Goal: Task Accomplishment & Management: Manage account settings

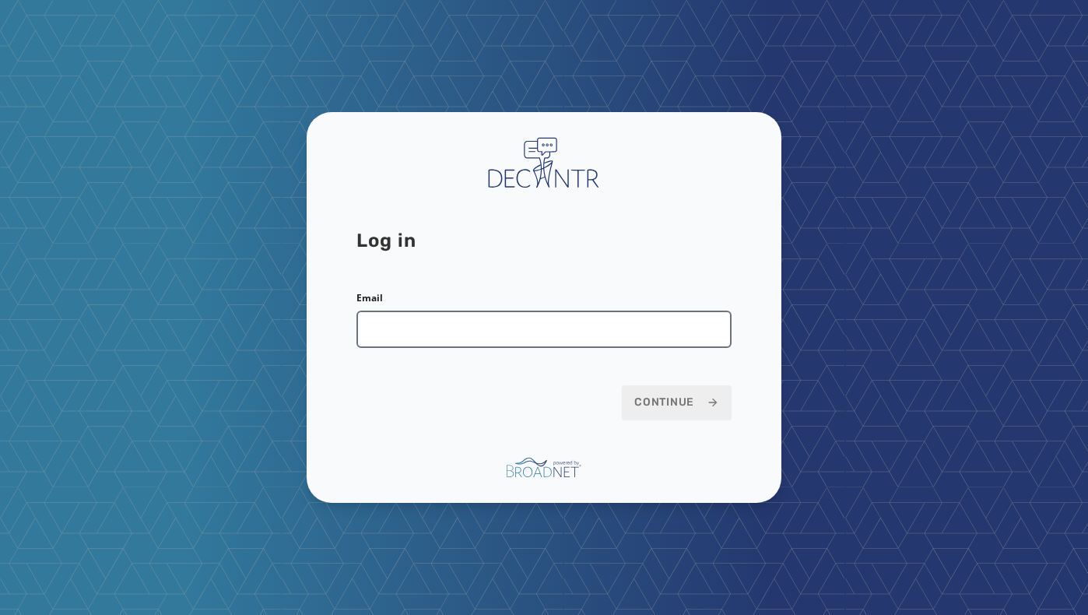
click at [533, 332] on input "Email" at bounding box center [544, 329] width 375 height 37
type input "**********"
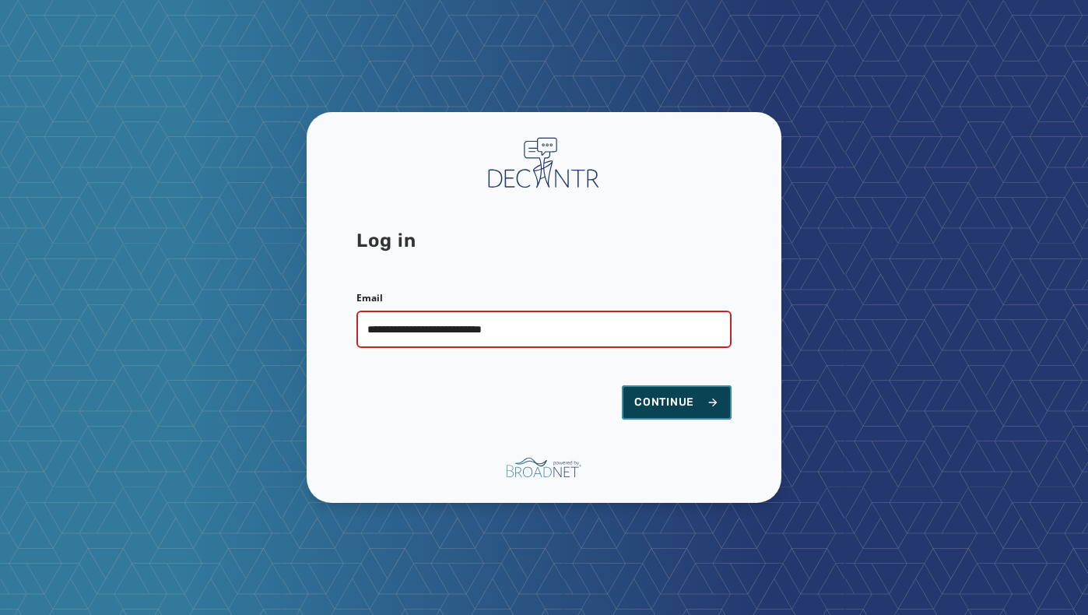
click at [644, 404] on span "Continue" at bounding box center [677, 403] width 85 height 16
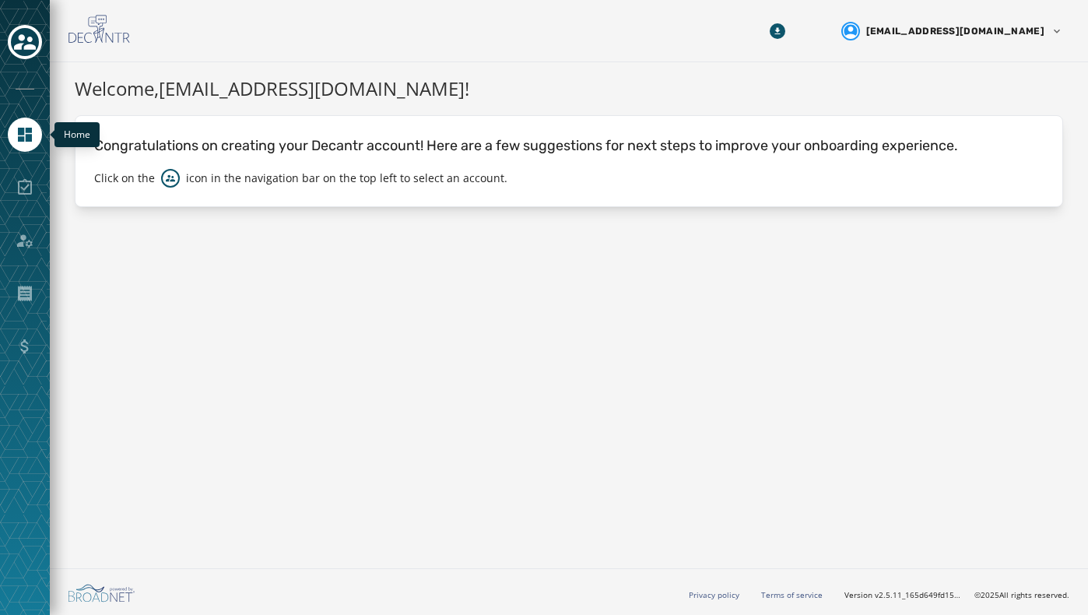
click at [31, 132] on icon "Navigate to Home" at bounding box center [25, 134] width 19 height 19
click at [40, 38] on button "Toggle account select drawer" at bounding box center [25, 42] width 34 height 34
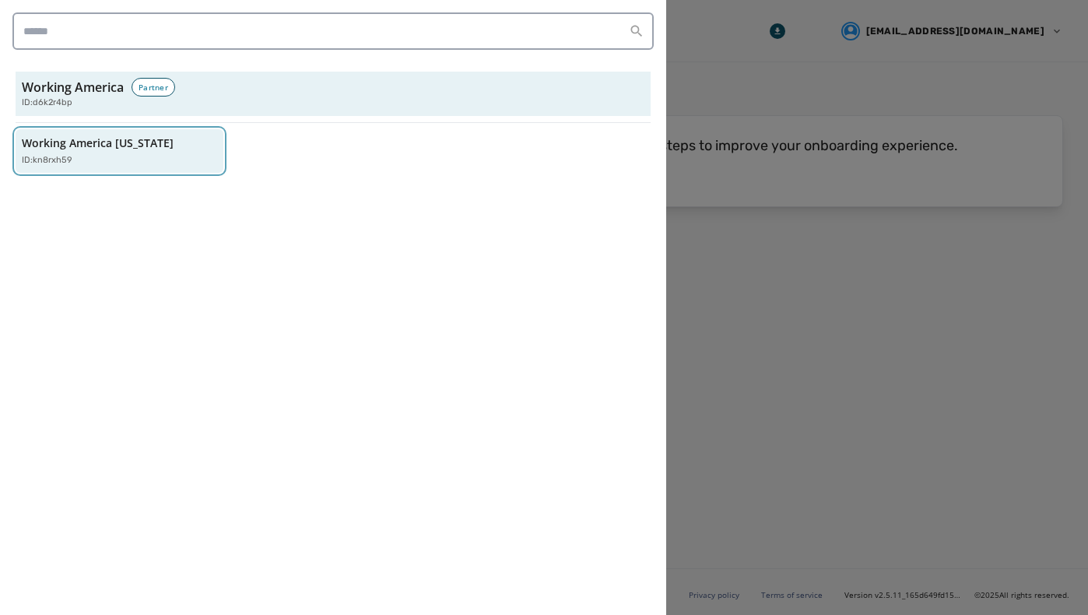
click at [132, 139] on p "Working America [US_STATE]" at bounding box center [98, 143] width 152 height 16
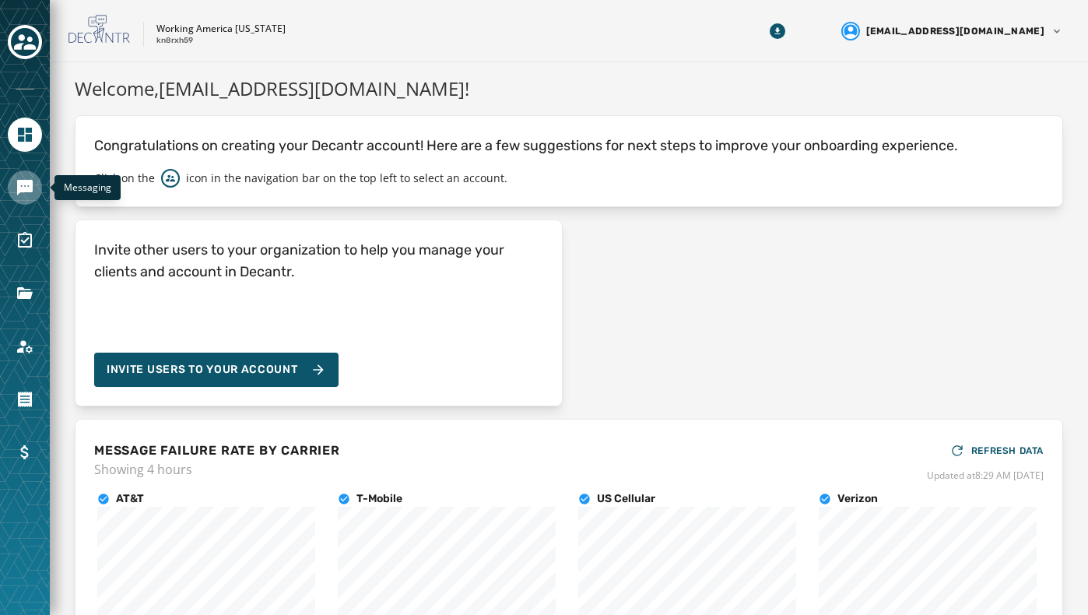
click at [31, 182] on icon "Navigate to Messaging" at bounding box center [25, 188] width 16 height 16
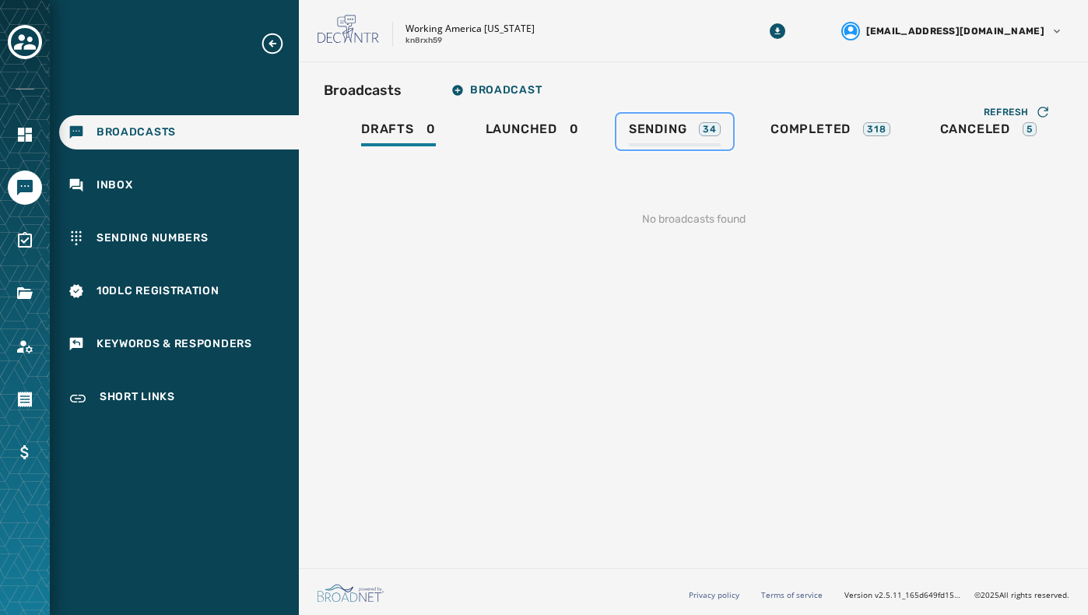
click at [685, 143] on div "Sending 34" at bounding box center [675, 133] width 92 height 25
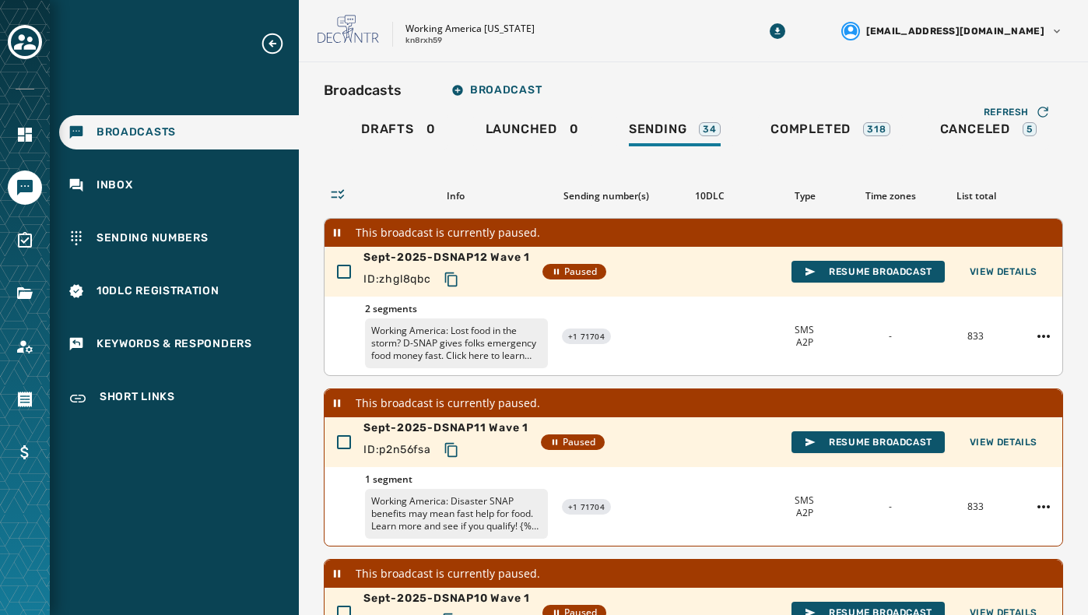
click at [505, 355] on p "Working America: Lost food in the storm? D-SNAP gives folks emergency food mone…" at bounding box center [456, 343] width 183 height 50
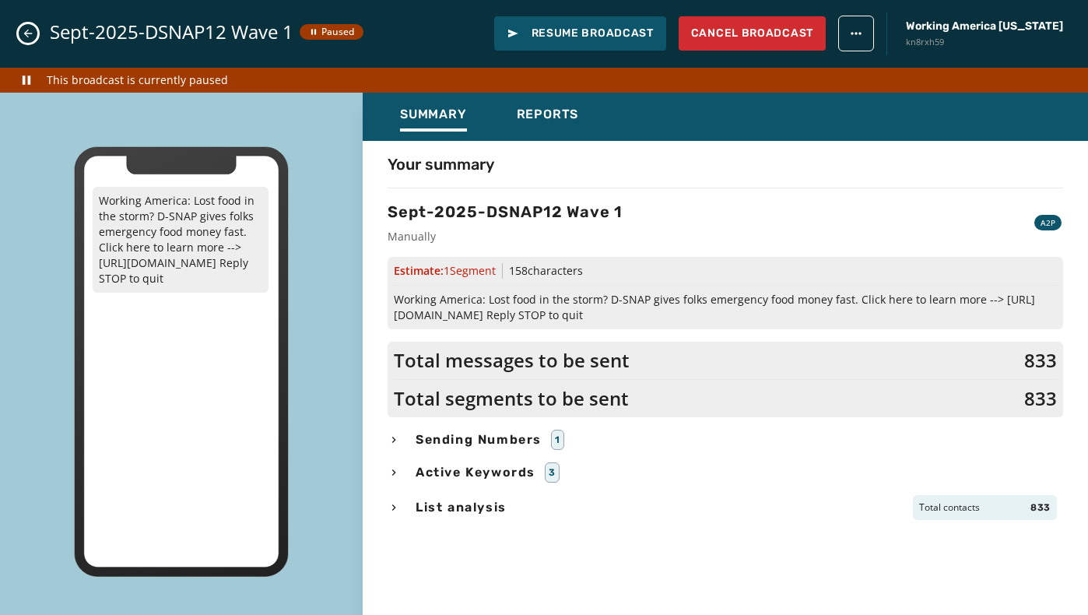
click at [27, 36] on icon "Close admin drawer" at bounding box center [28, 33] width 12 height 12
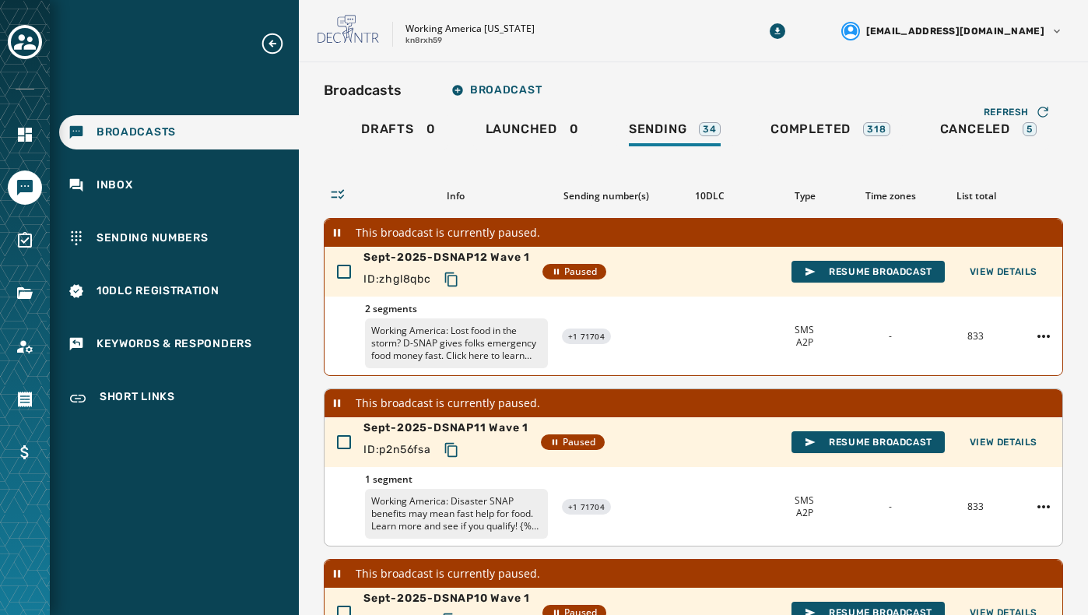
click at [451, 507] on p "Working America: Disaster SNAP benefits may mean fast help for food. Learn more…" at bounding box center [456, 514] width 183 height 50
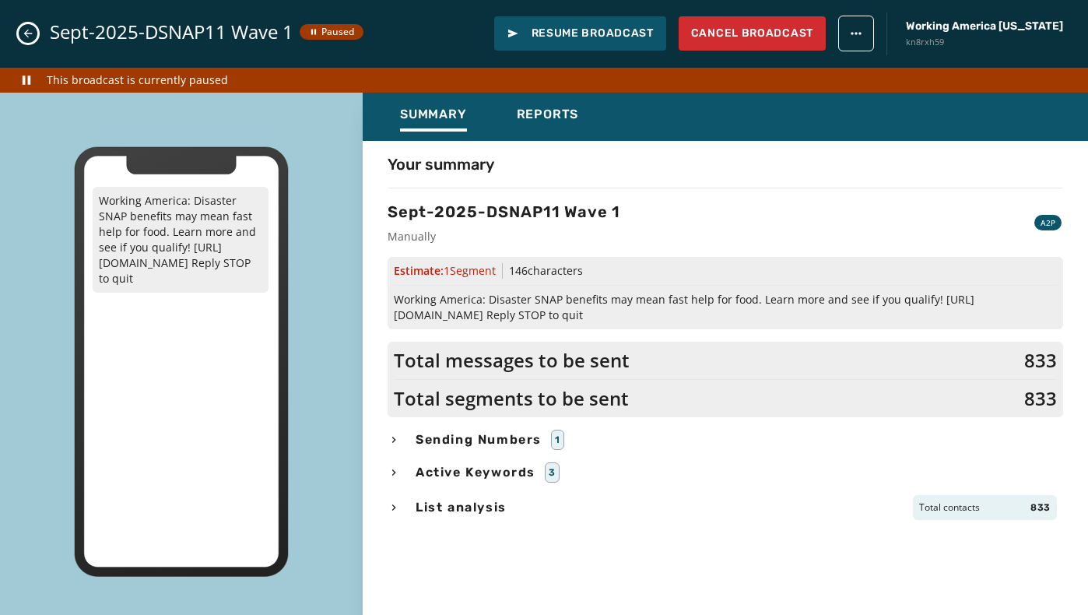
click at [31, 33] on icon "Close admin drawer" at bounding box center [28, 34] width 9 height 9
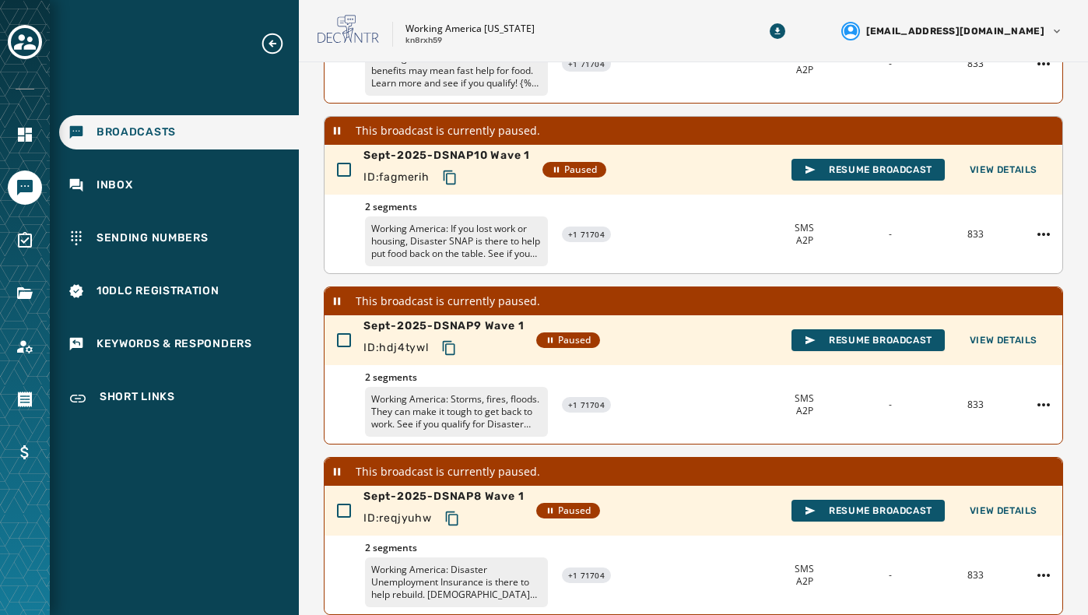
scroll to position [467, 0]
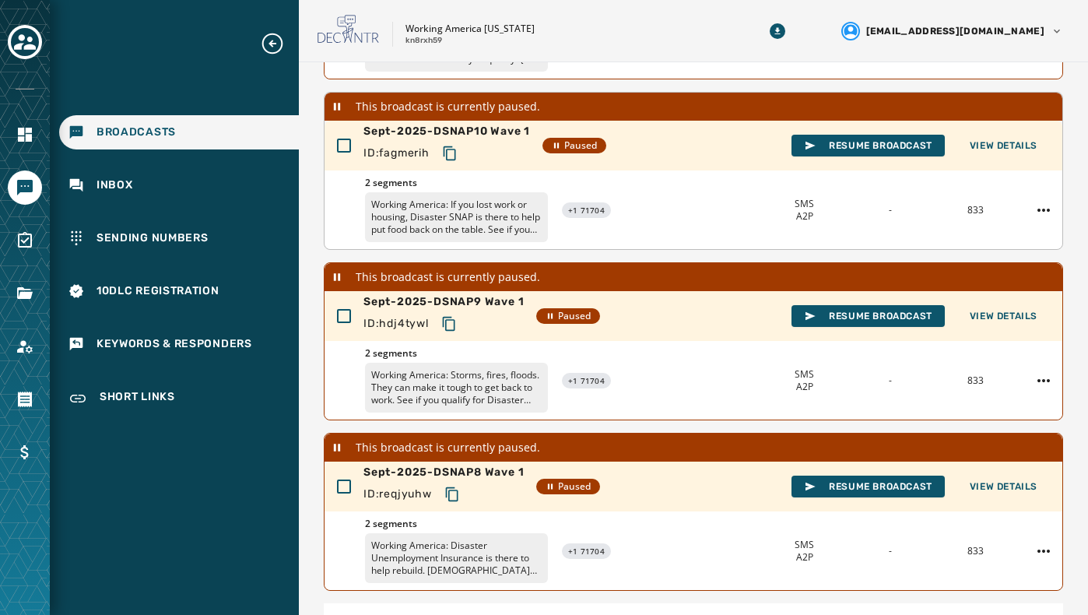
click at [438, 209] on p "Working America: If you lost work or housing, Disaster SNAP is there to help pu…" at bounding box center [456, 217] width 183 height 50
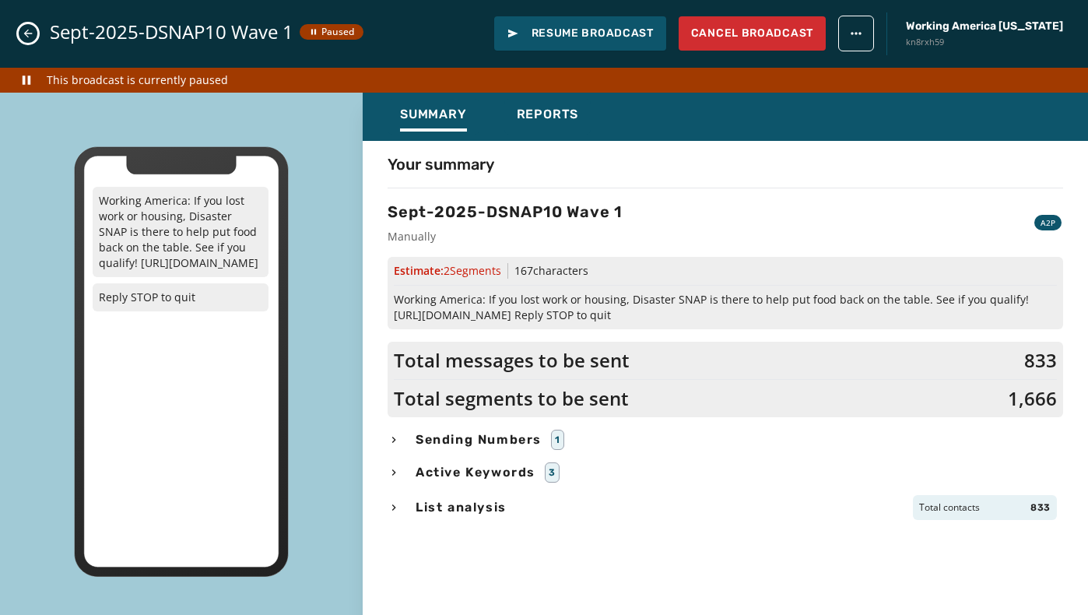
click at [34, 40] on div "Sept-2025-DSNAP10 Wave 1 Paused Resume Broadcast Cancel Broadcast Working Ameri…" at bounding box center [544, 34] width 1088 height 68
click at [27, 37] on icon "Close admin drawer" at bounding box center [28, 33] width 12 height 12
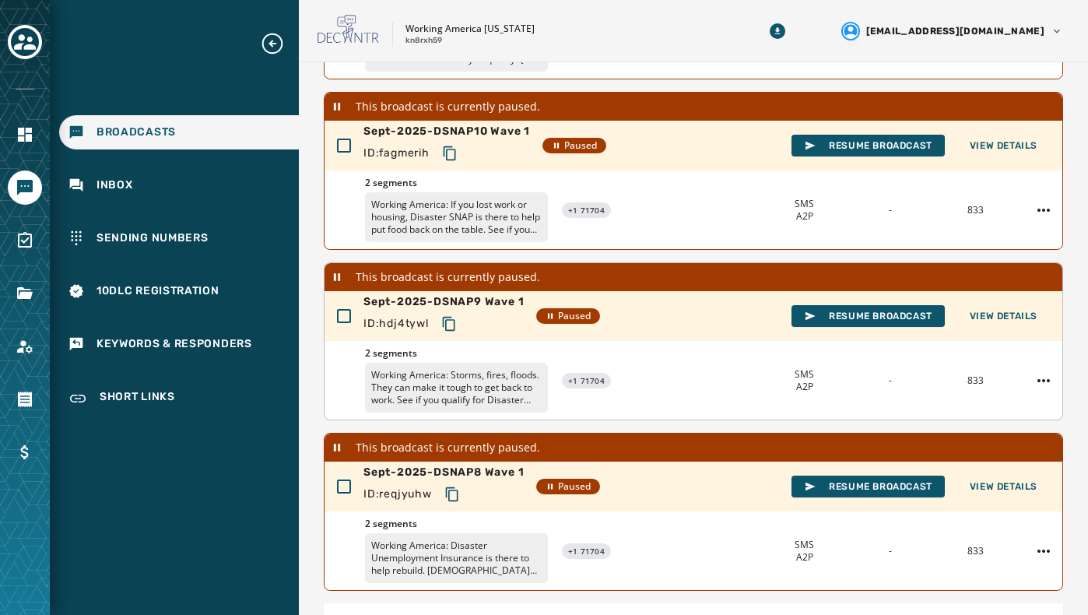
click at [459, 383] on p "Working America: Storms, fires, floods. They can make it tough to get back to w…" at bounding box center [456, 388] width 183 height 50
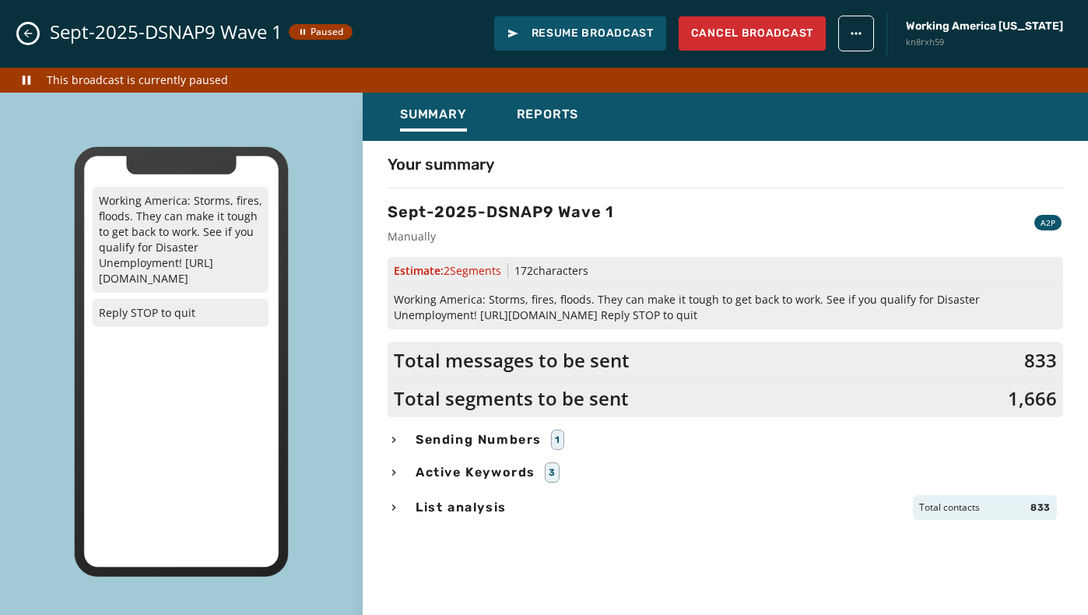
click at [32, 29] on icon "Close admin drawer" at bounding box center [28, 33] width 12 height 12
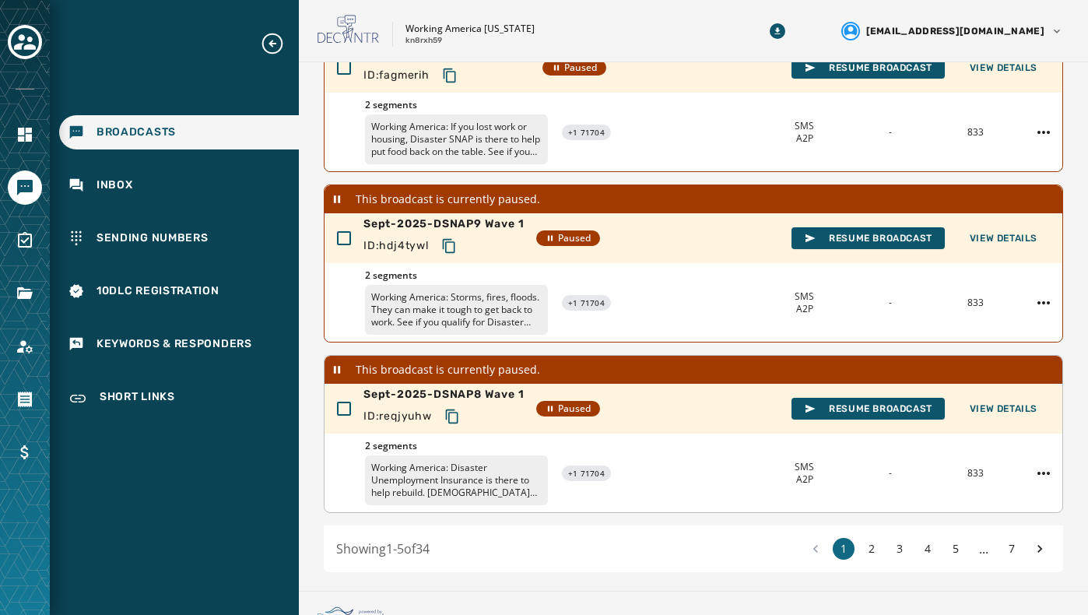
scroll to position [565, 0]
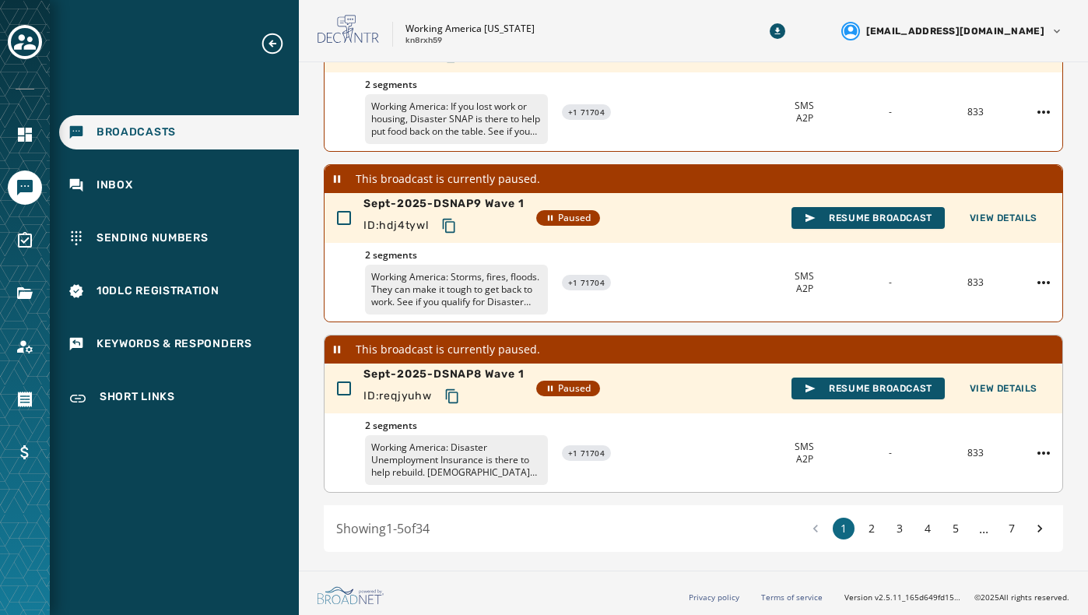
click at [428, 465] on p "Working America: Disaster Unemployment Insurance is there to help rebuild. [DEM…" at bounding box center [456, 460] width 183 height 50
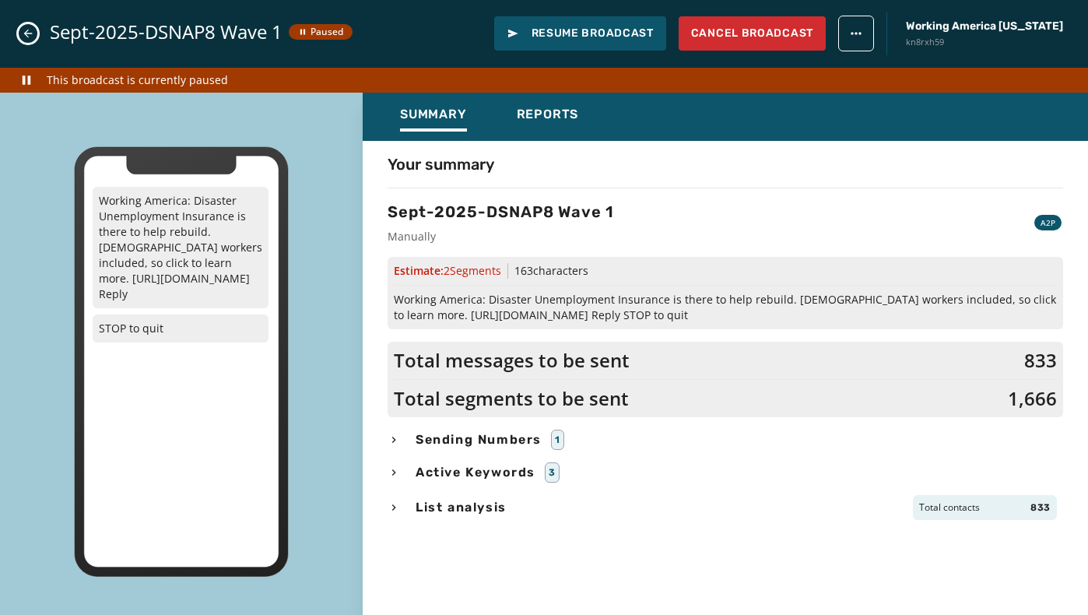
click at [31, 38] on icon "Close admin drawer" at bounding box center [28, 33] width 12 height 12
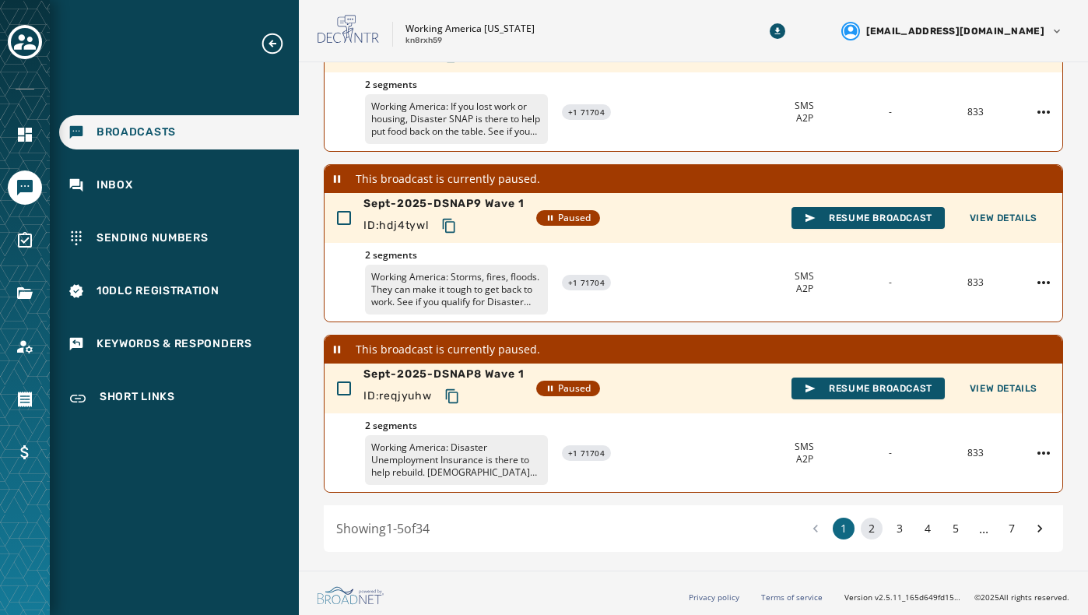
click at [863, 534] on button "2" at bounding box center [872, 529] width 22 height 22
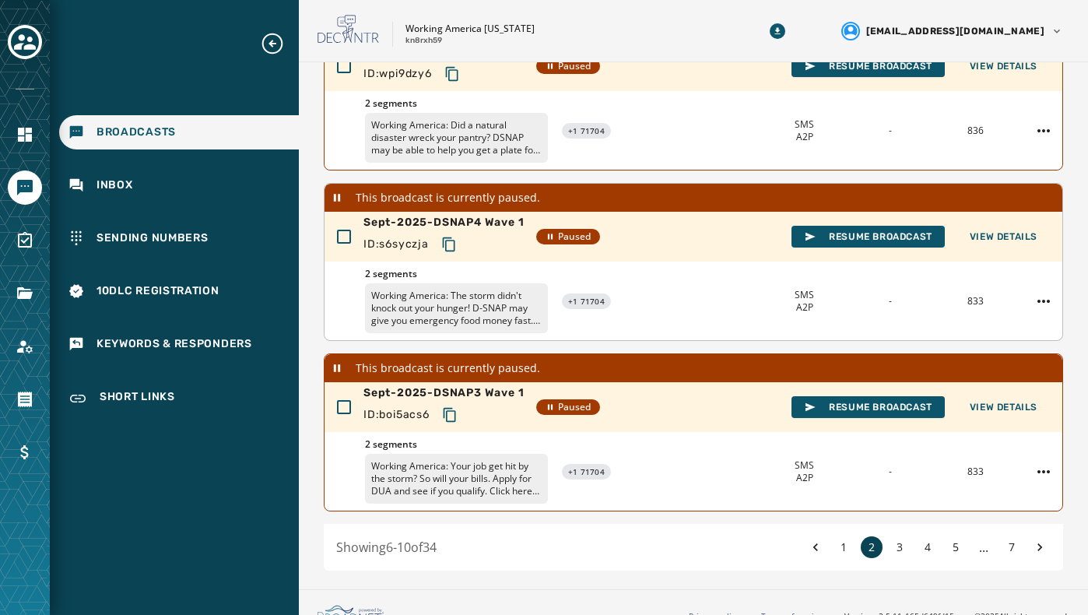
scroll to position [565, 0]
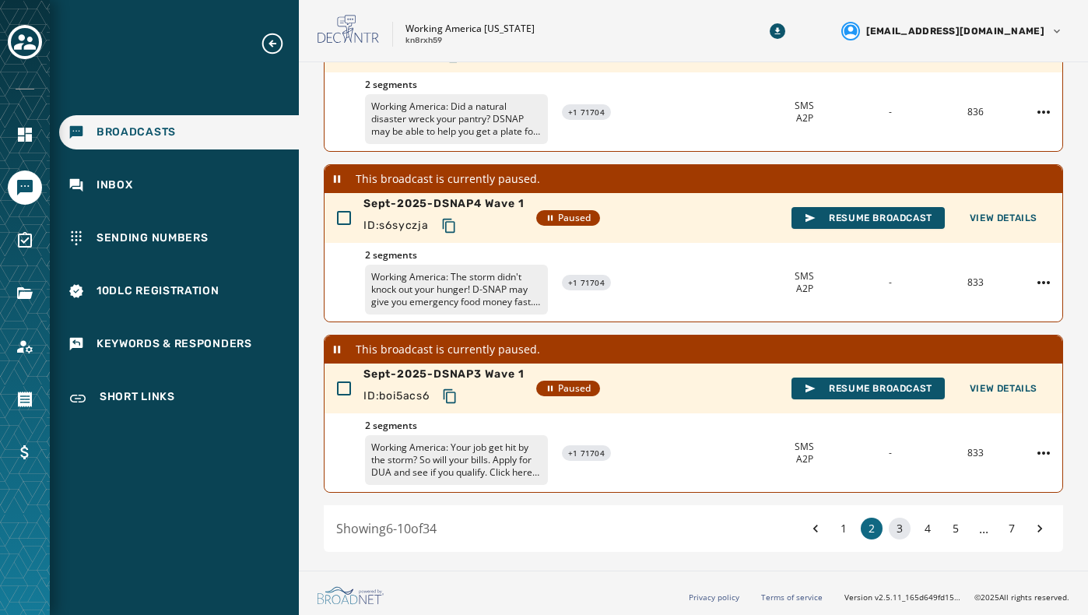
click at [897, 531] on button "3" at bounding box center [900, 529] width 22 height 22
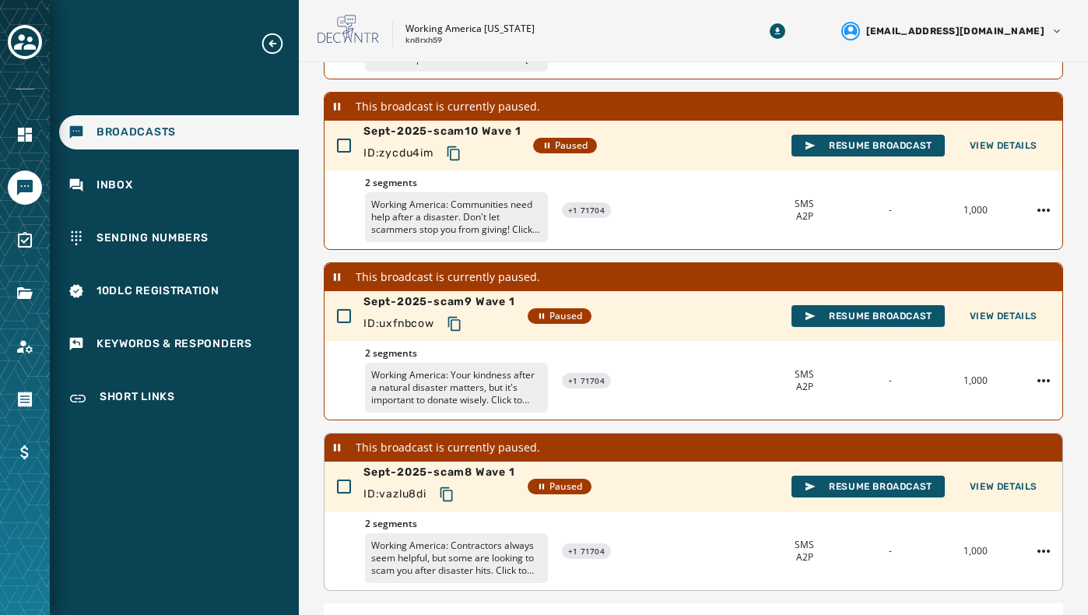
scroll to position [565, 0]
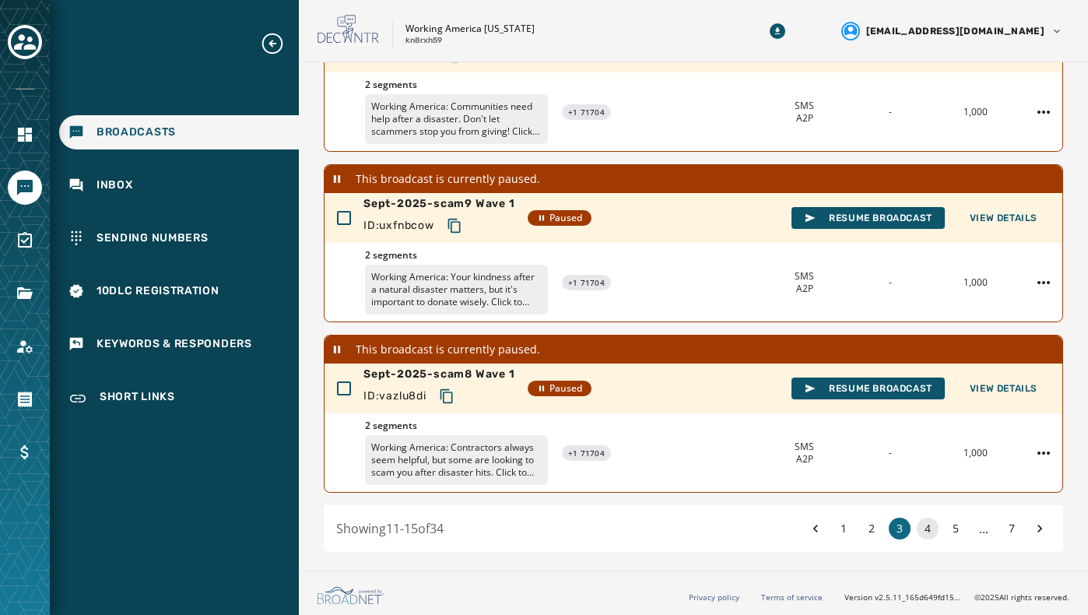
click at [925, 522] on button "4" at bounding box center [928, 529] width 22 height 22
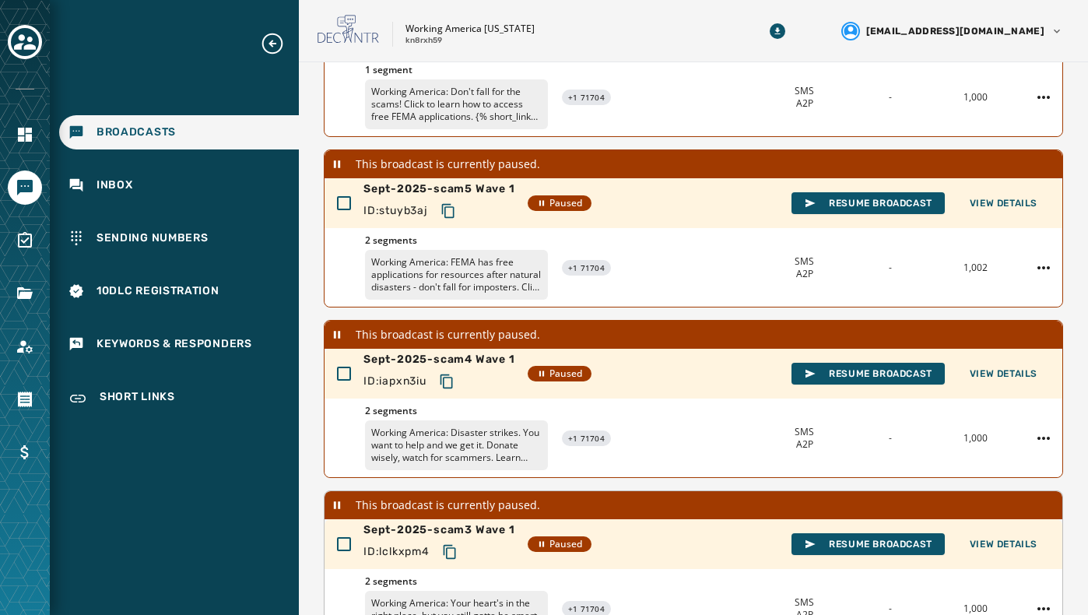
scroll to position [565, 0]
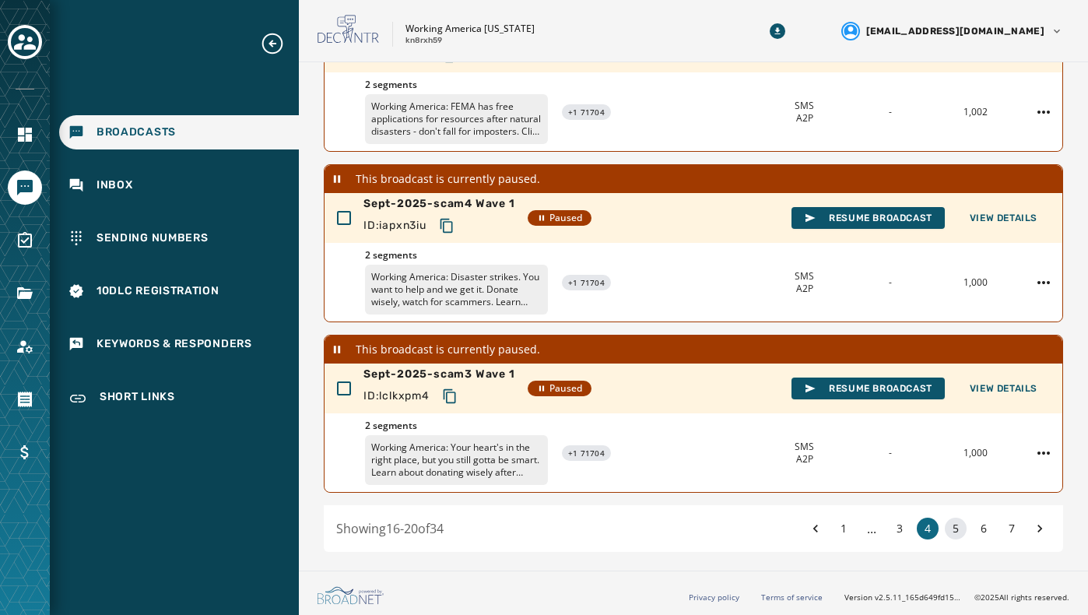
click at [946, 530] on button "5" at bounding box center [956, 529] width 22 height 22
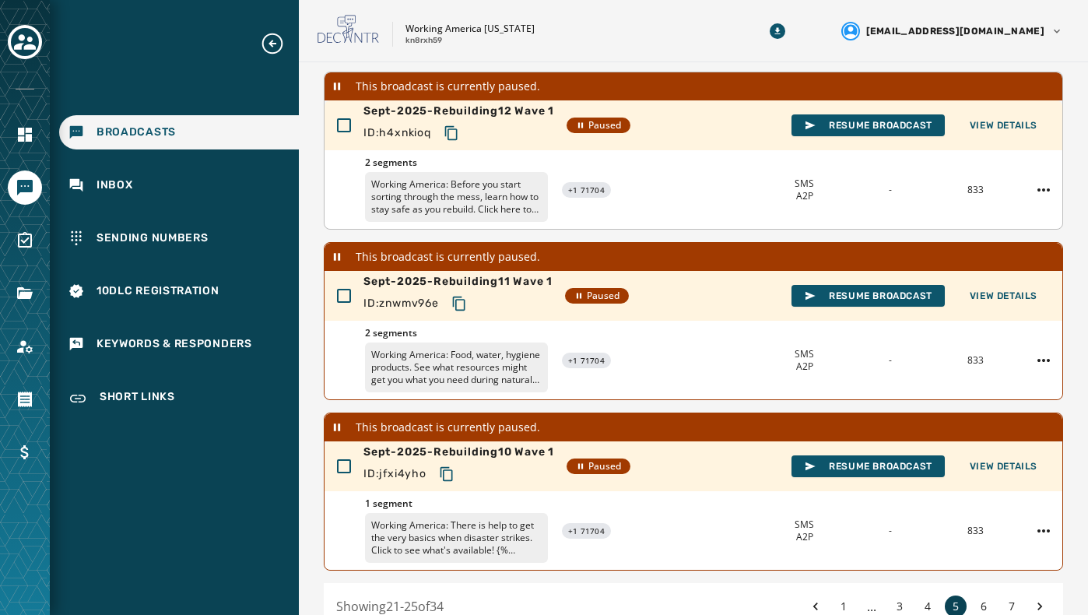
scroll to position [565, 0]
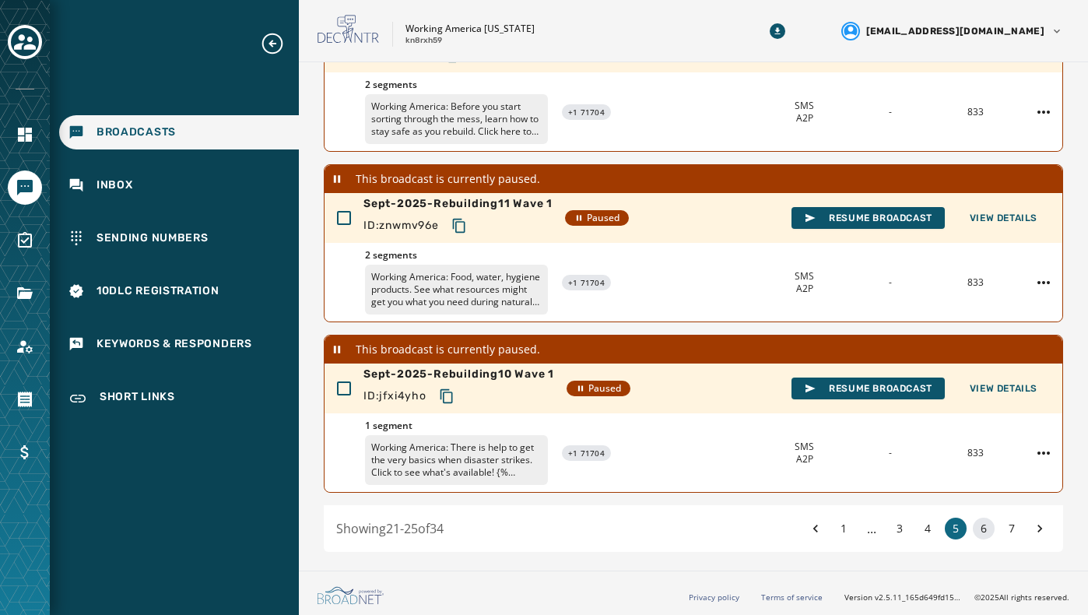
click at [973, 525] on button "6" at bounding box center [984, 529] width 22 height 22
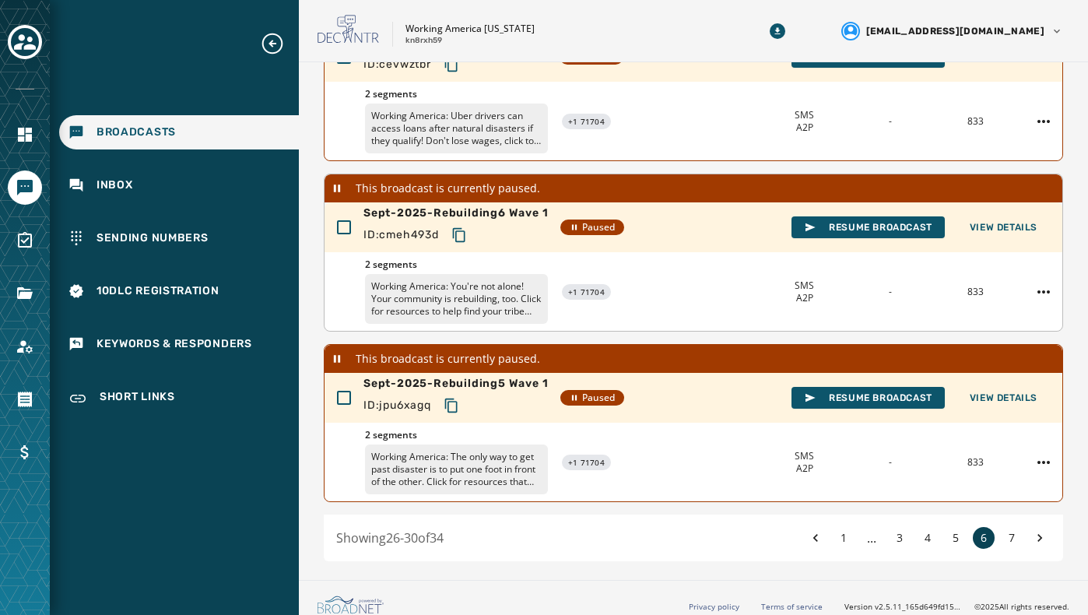
scroll to position [565, 0]
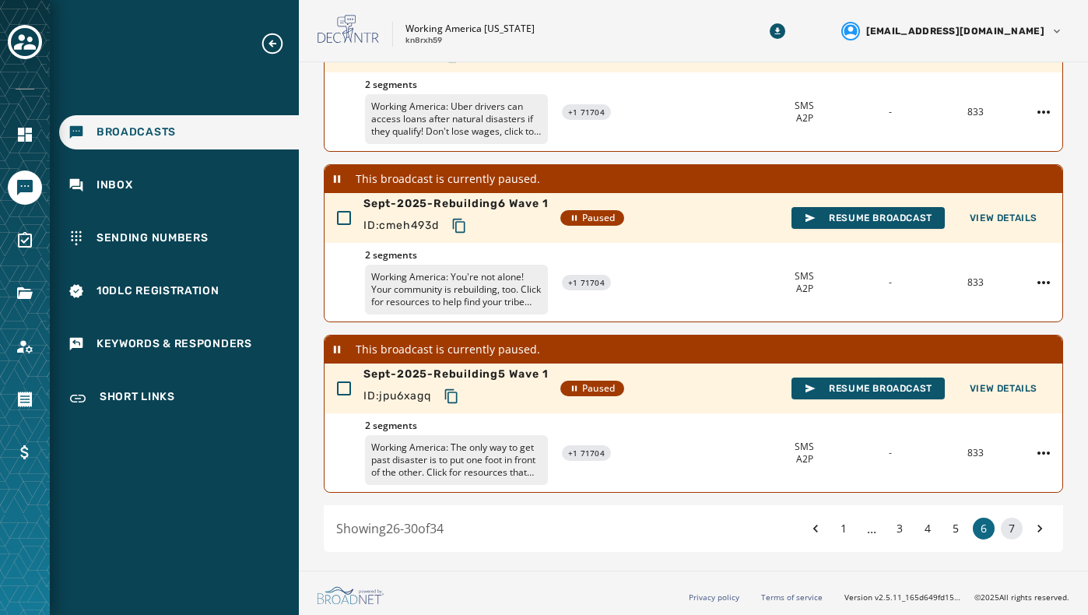
click at [1001, 536] on button "7" at bounding box center [1012, 529] width 22 height 22
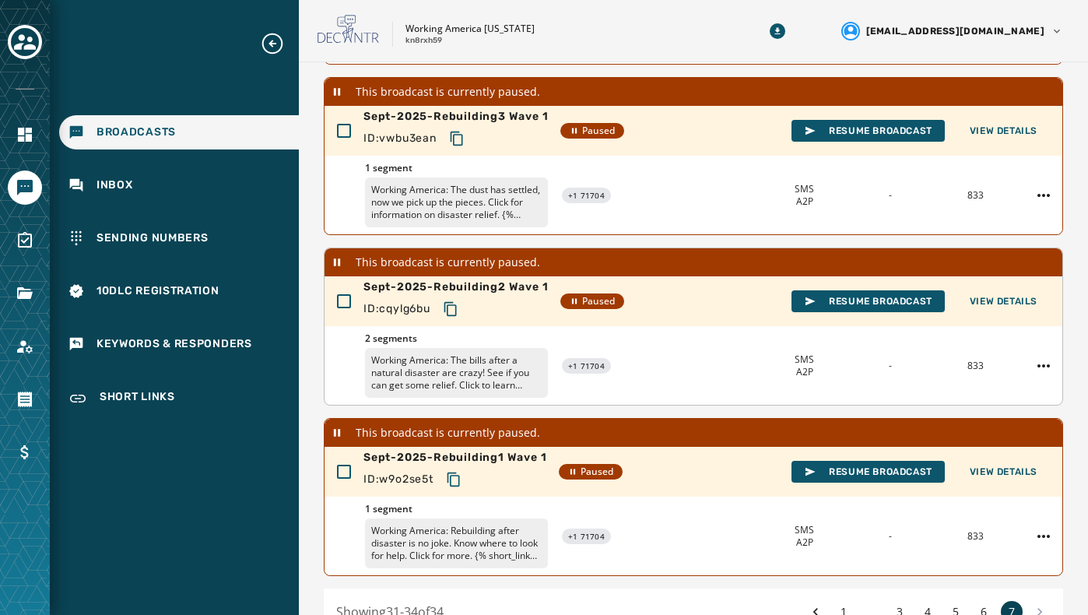
scroll to position [389, 0]
